Goal: Task Accomplishment & Management: Manage account settings

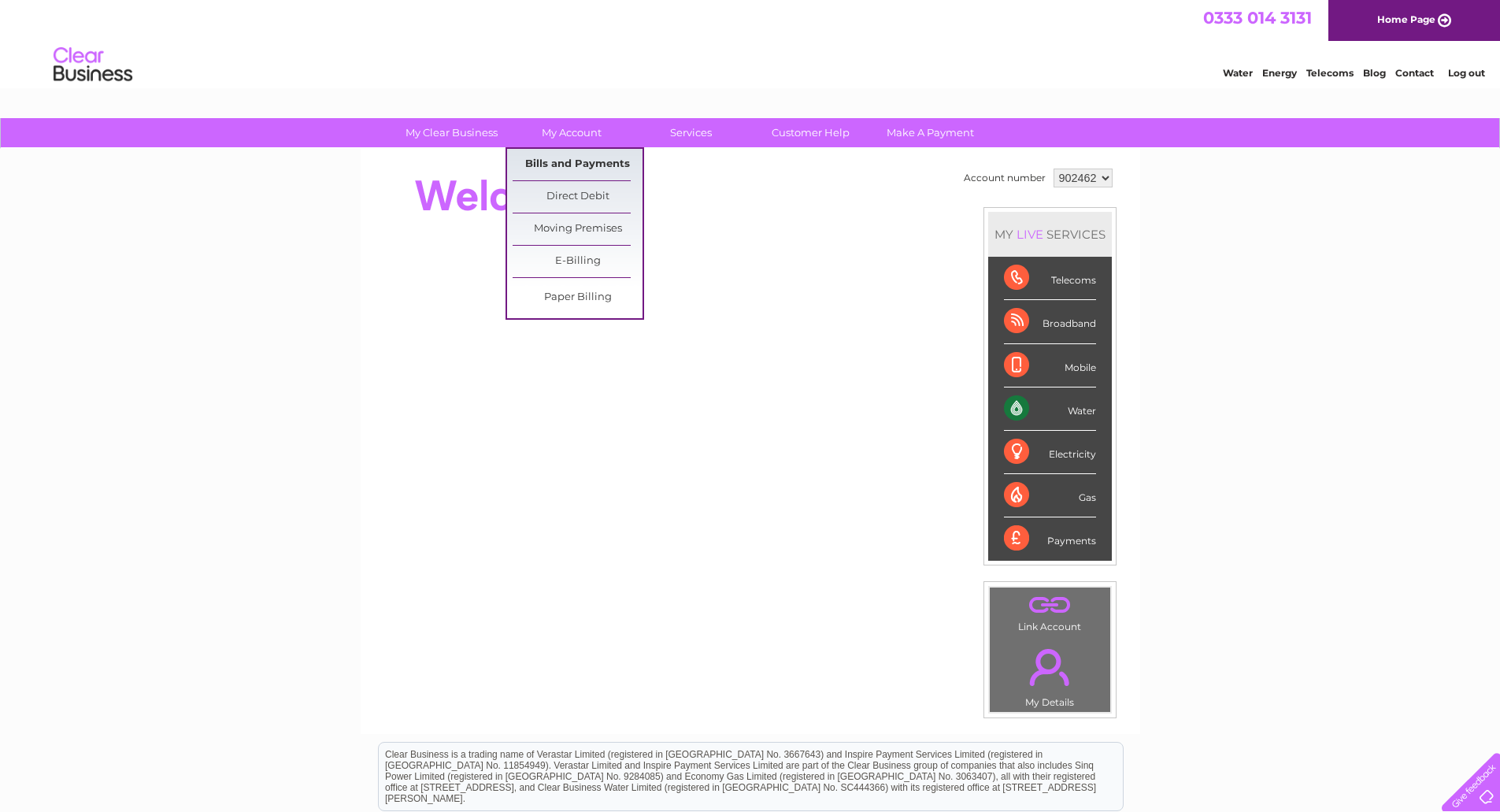
click at [575, 162] on link "Bills and Payments" at bounding box center [577, 164] width 129 height 31
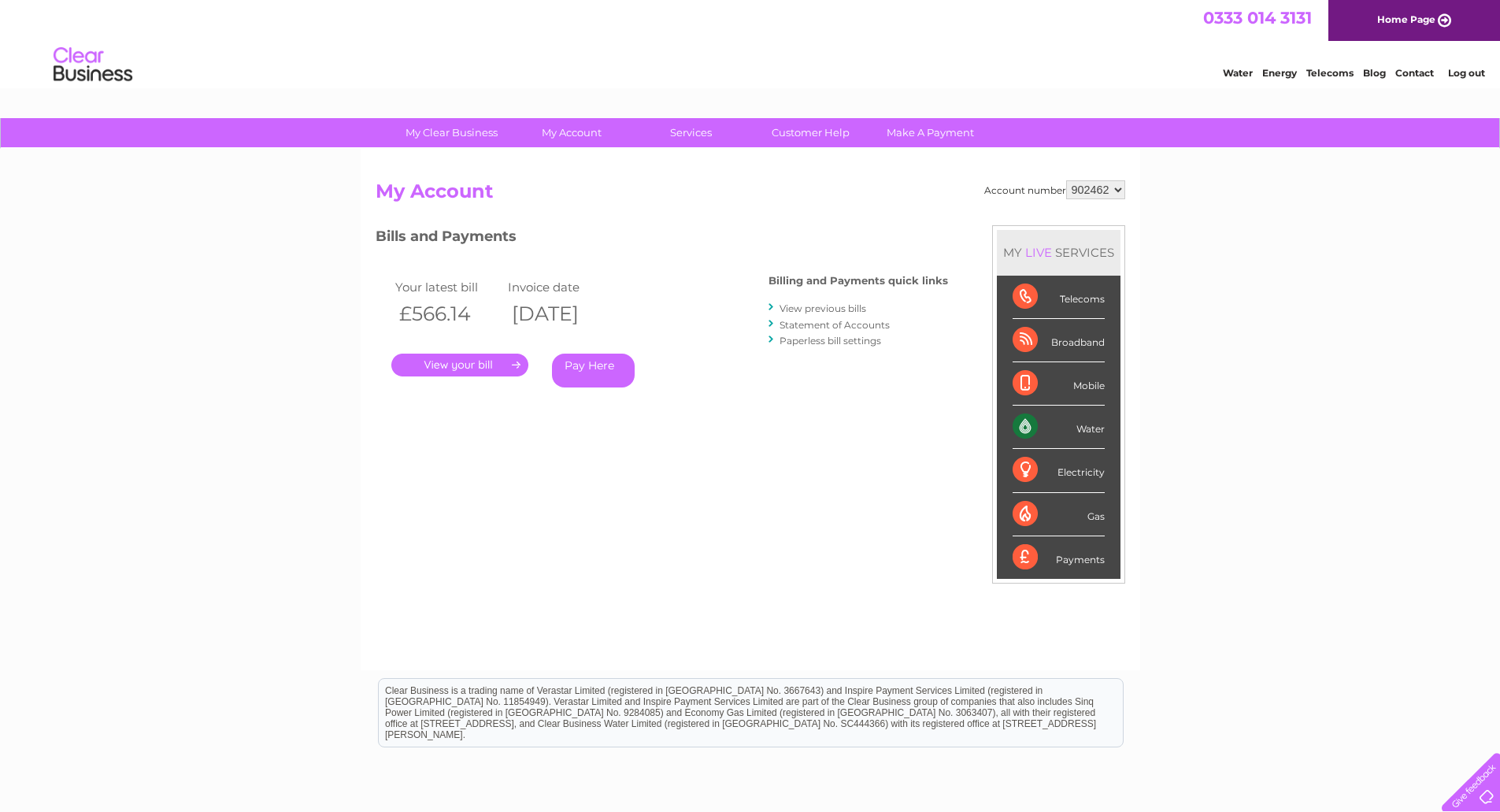
click at [478, 367] on link "." at bounding box center [460, 364] width 137 height 22
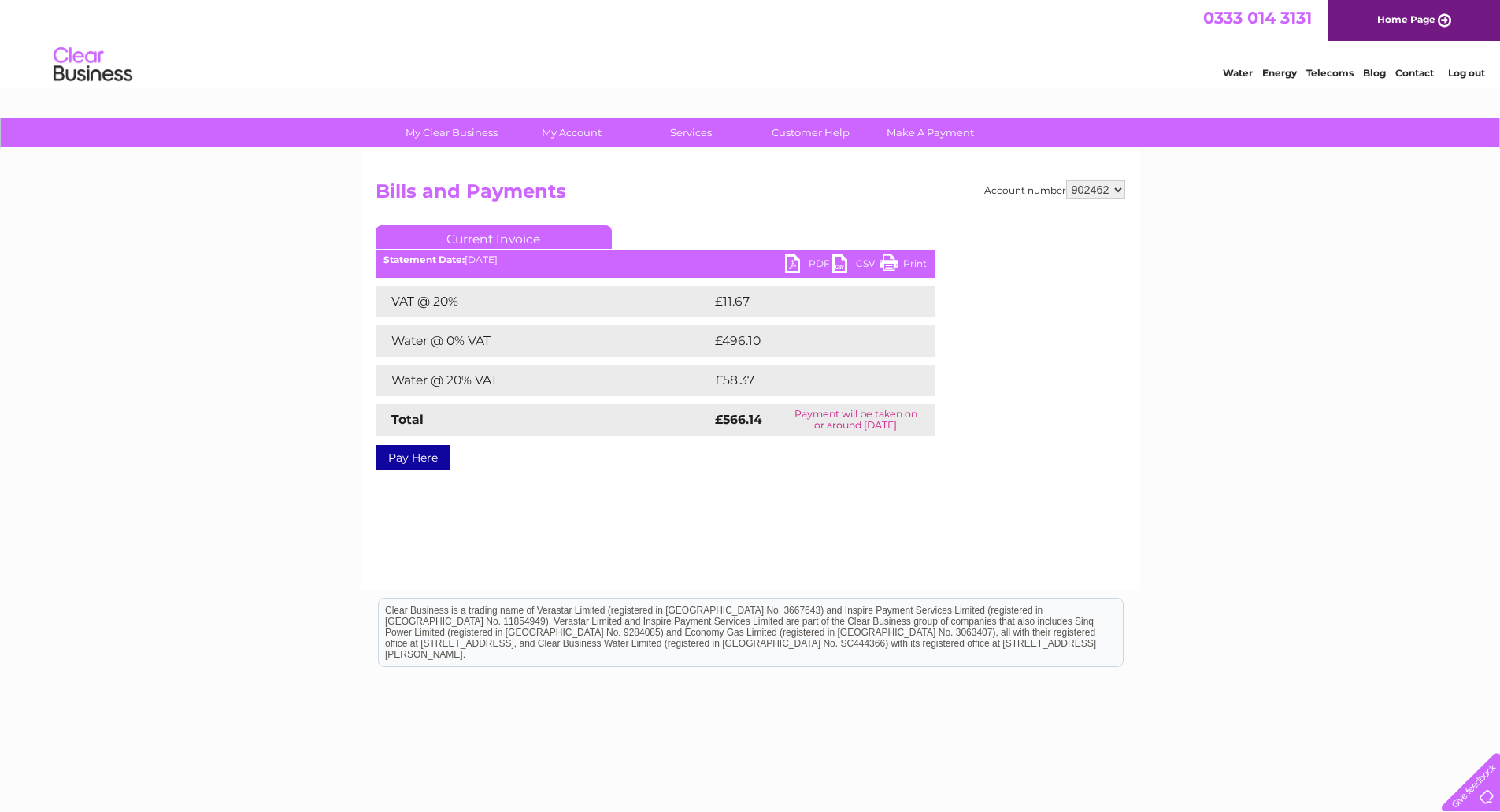
click at [808, 265] on link "PDF" at bounding box center [808, 265] width 48 height 22
